Goal: Find specific page/section: Find specific page/section

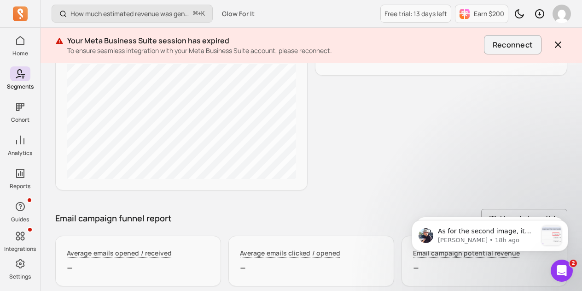
scroll to position [470, 0]
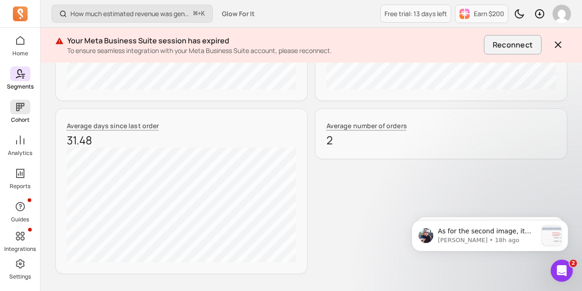
click at [15, 108] on icon at bounding box center [20, 106] width 11 height 11
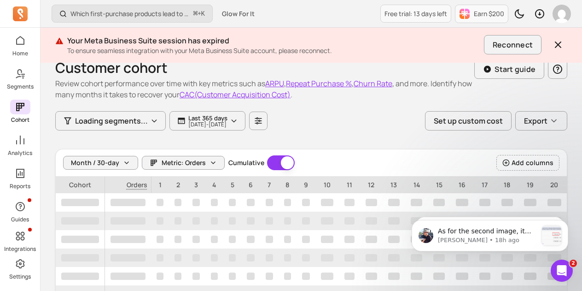
scroll to position [16, 0]
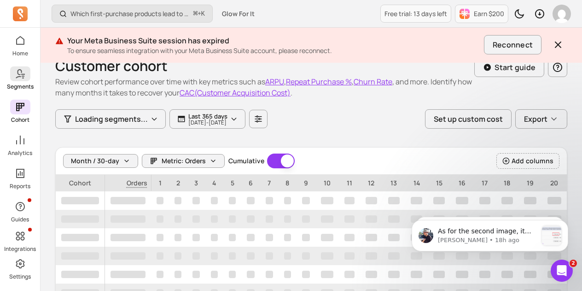
click at [18, 77] on icon at bounding box center [20, 73] width 11 height 11
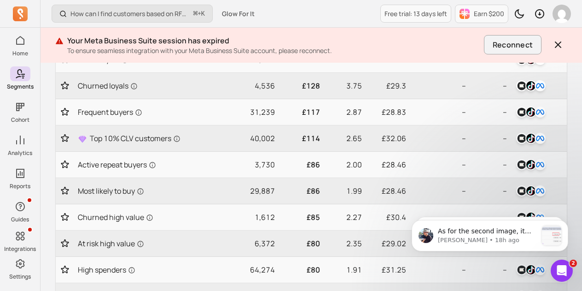
scroll to position [54, 0]
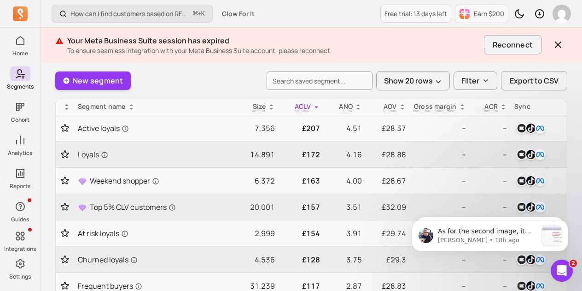
click at [401, 109] on icon at bounding box center [402, 106] width 7 height 7
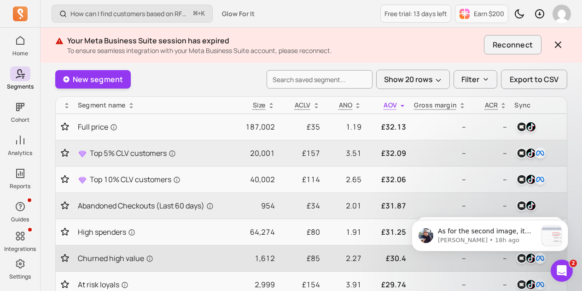
scroll to position [47, 0]
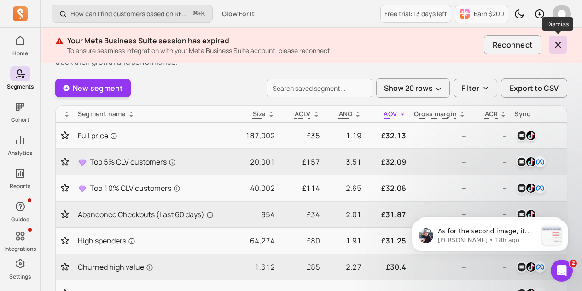
click at [556, 49] on icon "button" at bounding box center [558, 44] width 11 height 11
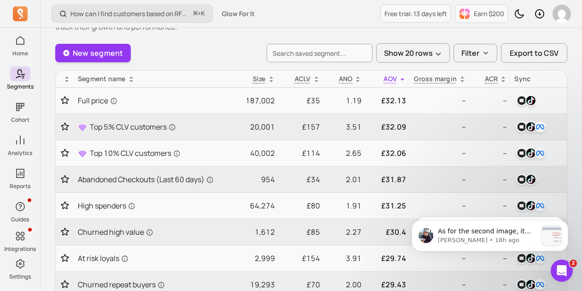
scroll to position [12, 0]
